Goal: Complete application form

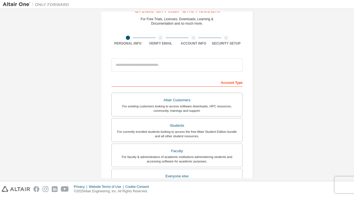
scroll to position [24, 0]
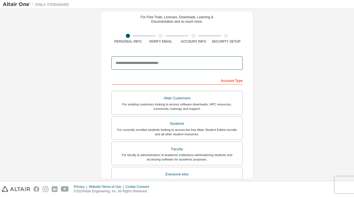
click at [207, 67] on input "email" at bounding box center [177, 62] width 131 height 13
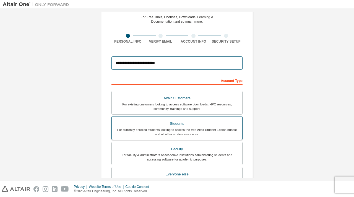
type input "**********"
click at [175, 126] on div "Students" at bounding box center [177, 124] width 124 height 8
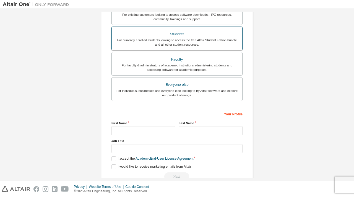
scroll to position [114, 0]
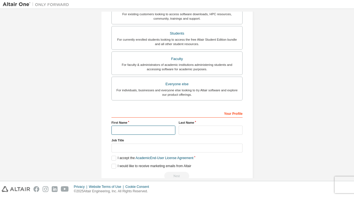
click at [151, 129] on input "text" at bounding box center [144, 130] width 64 height 9
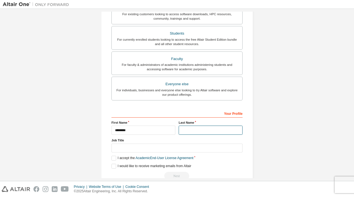
click at [191, 129] on input "text" at bounding box center [211, 130] width 64 height 9
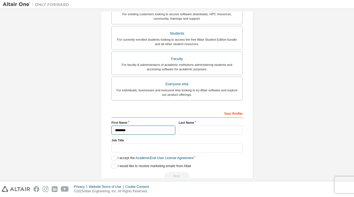
click at [141, 129] on input "********" at bounding box center [144, 130] width 64 height 9
type input "*"
type input "**********"
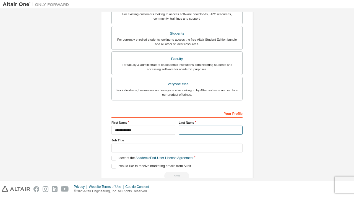
click at [193, 128] on input "text" at bounding box center [211, 130] width 64 height 9
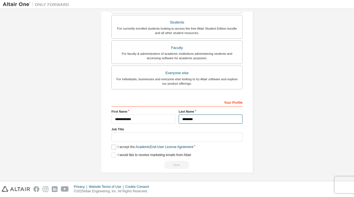
type input "********"
click at [113, 146] on label "I accept the Academic End-User License Agreement" at bounding box center [153, 147] width 82 height 5
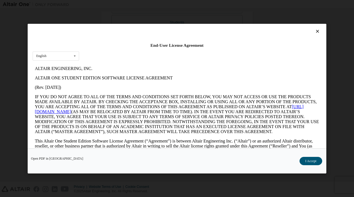
scroll to position [0, 0]
click at [313, 161] on button "I Accept" at bounding box center [311, 161] width 23 height 8
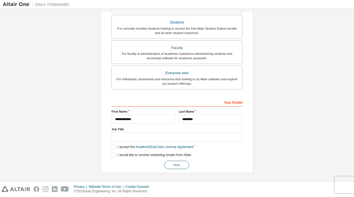
click at [178, 164] on button "Next" at bounding box center [176, 165] width 25 height 8
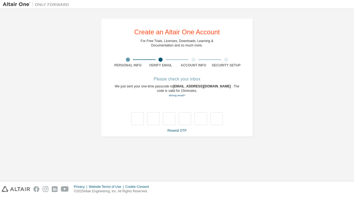
type input "*"
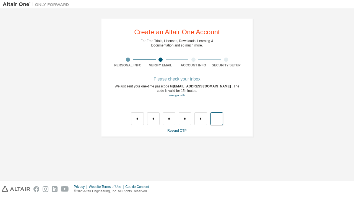
type input "*"
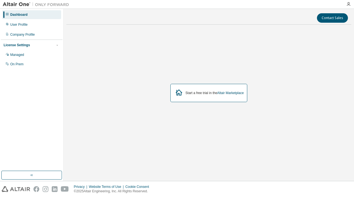
click at [177, 92] on icon at bounding box center [179, 92] width 10 height 10
click at [181, 92] on icon at bounding box center [179, 92] width 7 height 6
click at [45, 174] on button "button" at bounding box center [31, 175] width 61 height 9
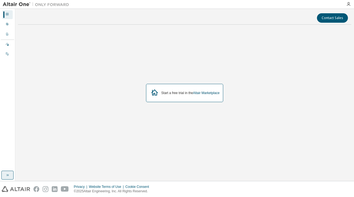
click at [8, 175] on icon "button" at bounding box center [7, 175] width 4 height 4
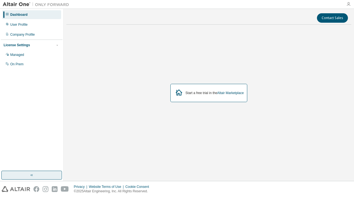
click at [347, 2] on icon "button" at bounding box center [348, 4] width 4 height 4
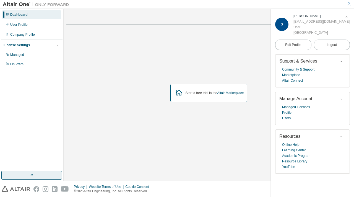
click at [348, 16] on icon "button" at bounding box center [346, 16] width 3 height 3
